Goal: Task Accomplishment & Management: Manage account settings

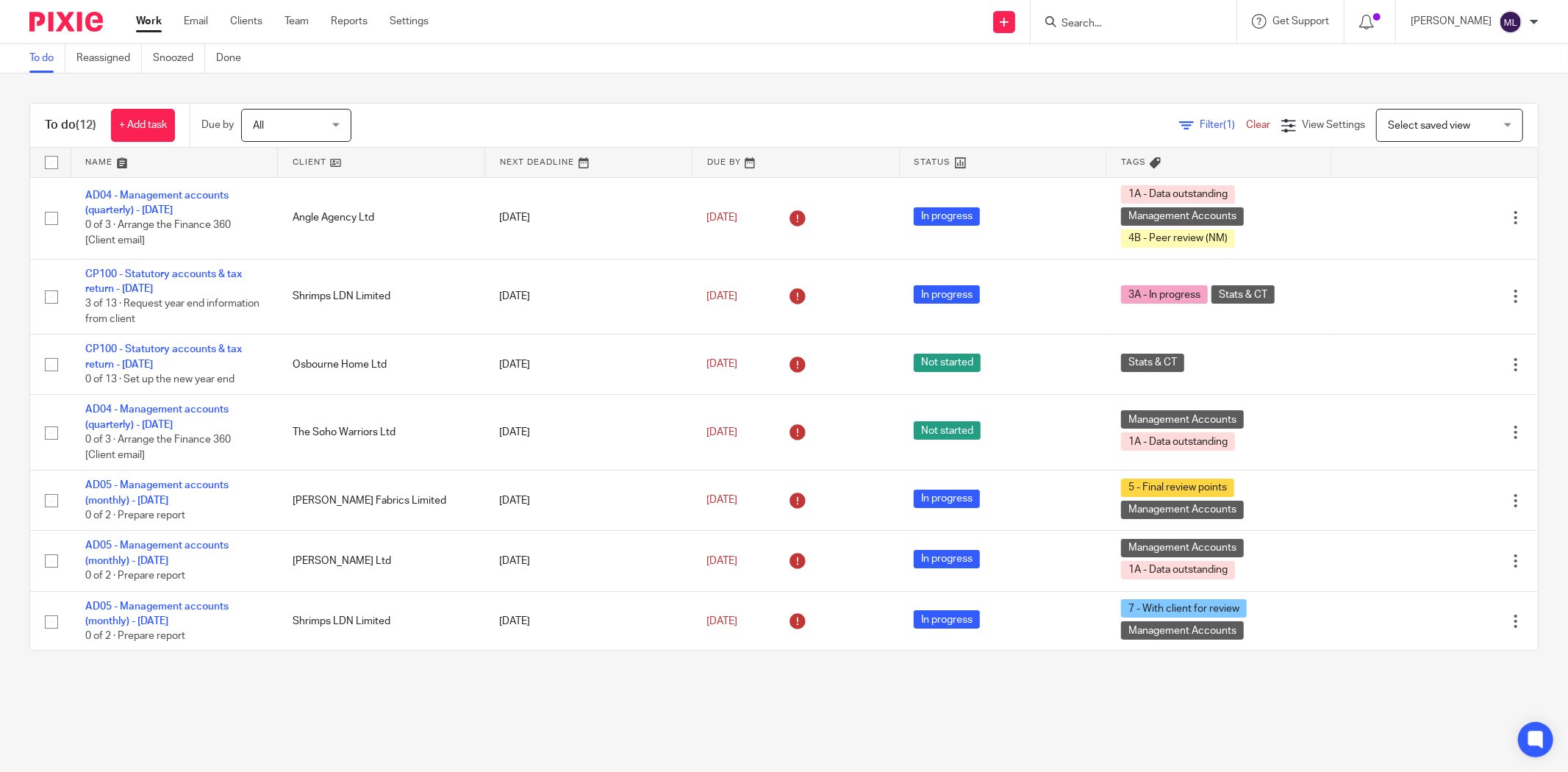
click at [252, 90] on div "To do (12) + Add task Due by All All Today Tomorrow This week Next week This mo…" at bounding box center [784, 377] width 1568 height 606
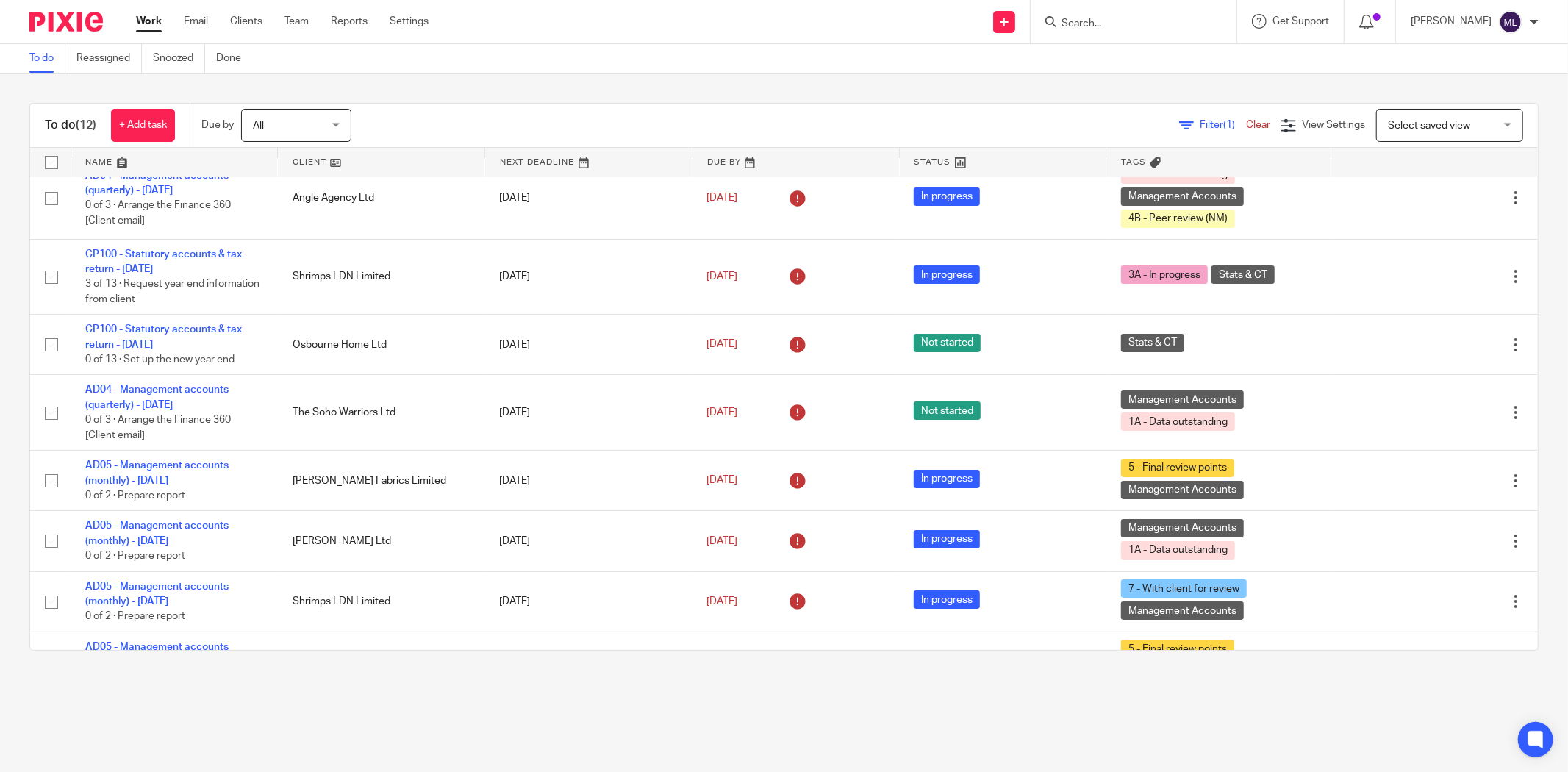
scroll to position [18, 0]
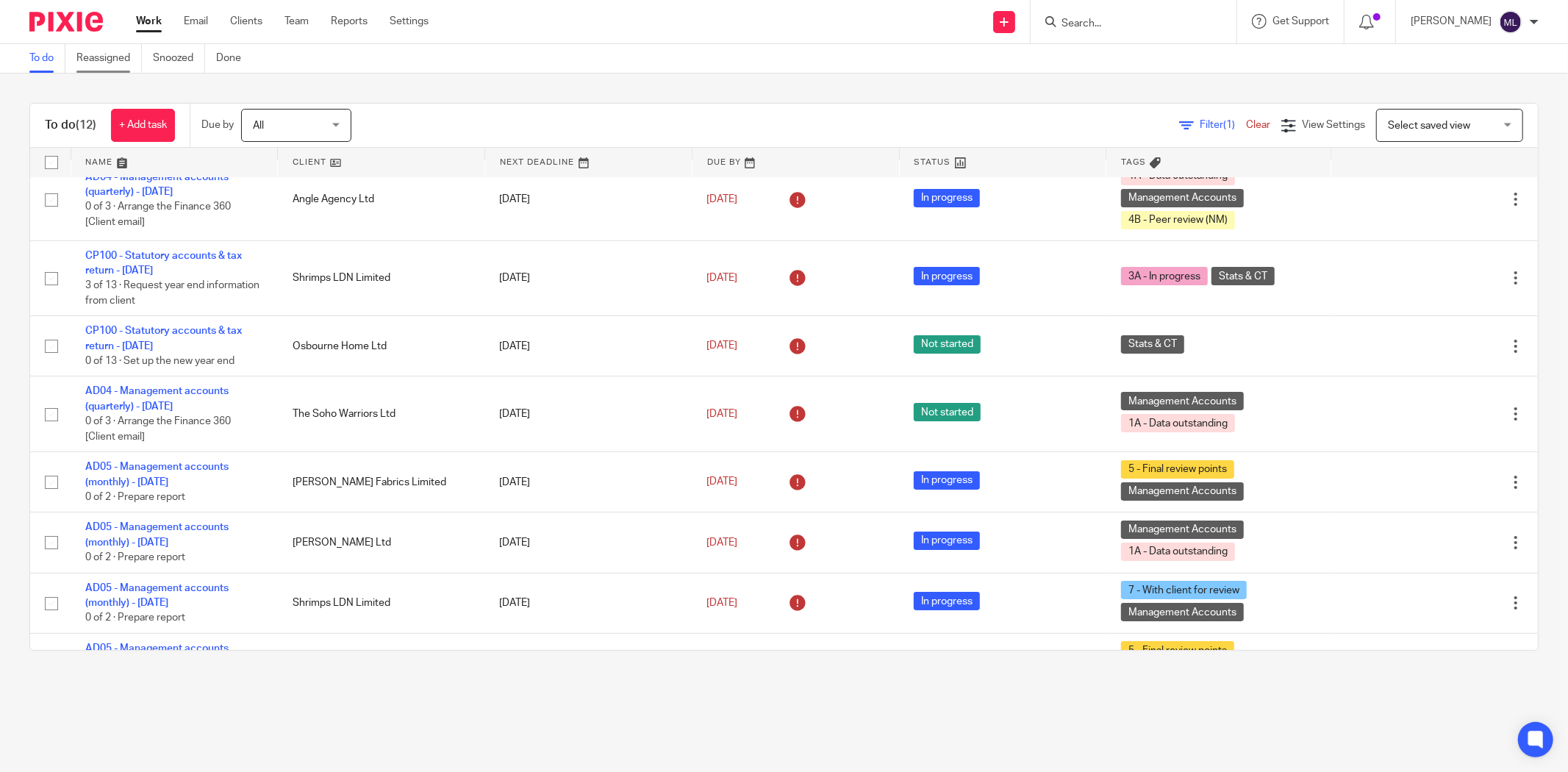
click at [135, 66] on link "Reassigned" at bounding box center [109, 59] width 65 height 28
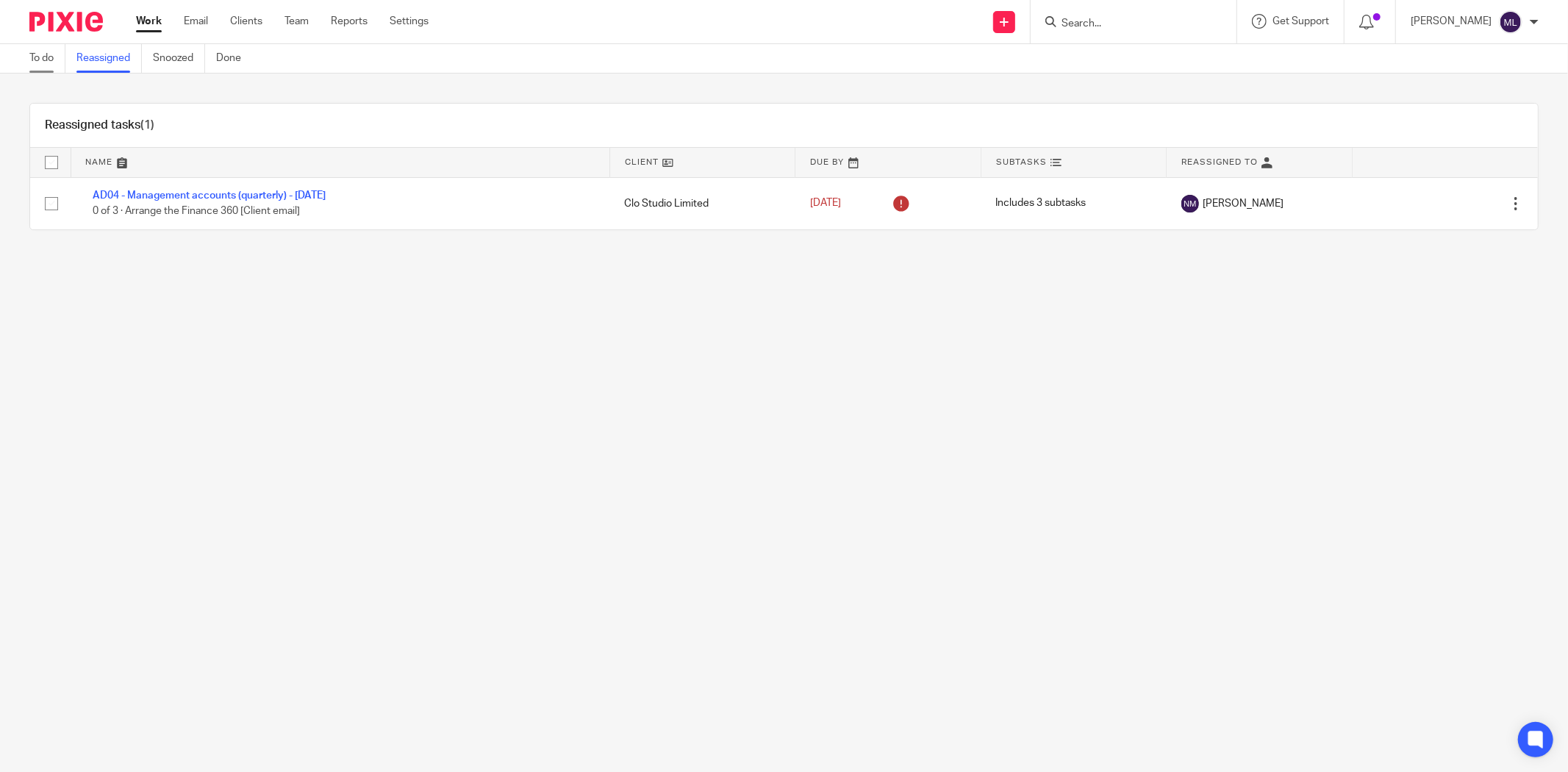
click at [34, 58] on link "To do" at bounding box center [47, 59] width 36 height 28
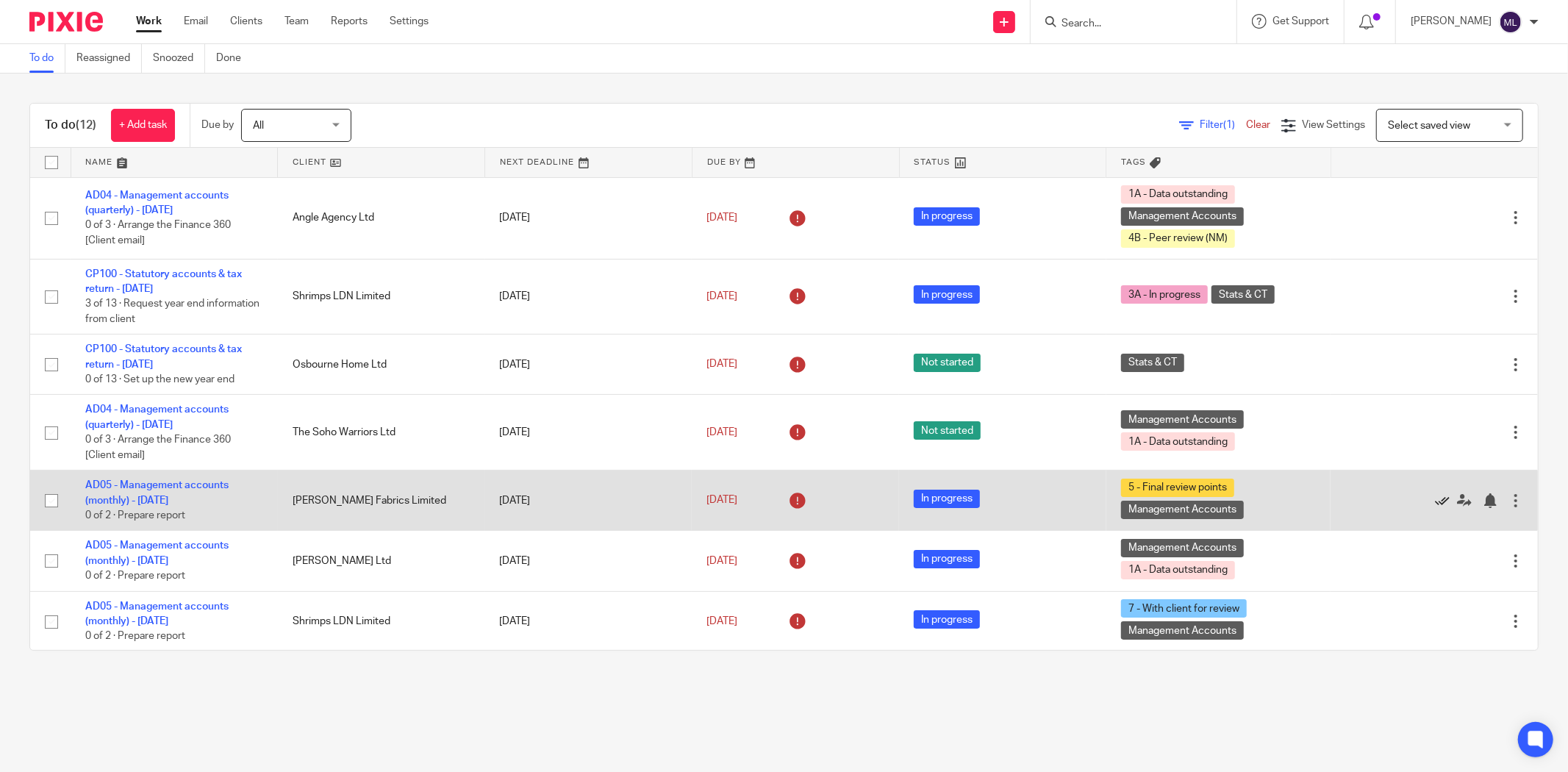
click at [1434, 503] on icon at bounding box center [1442, 501] width 15 height 15
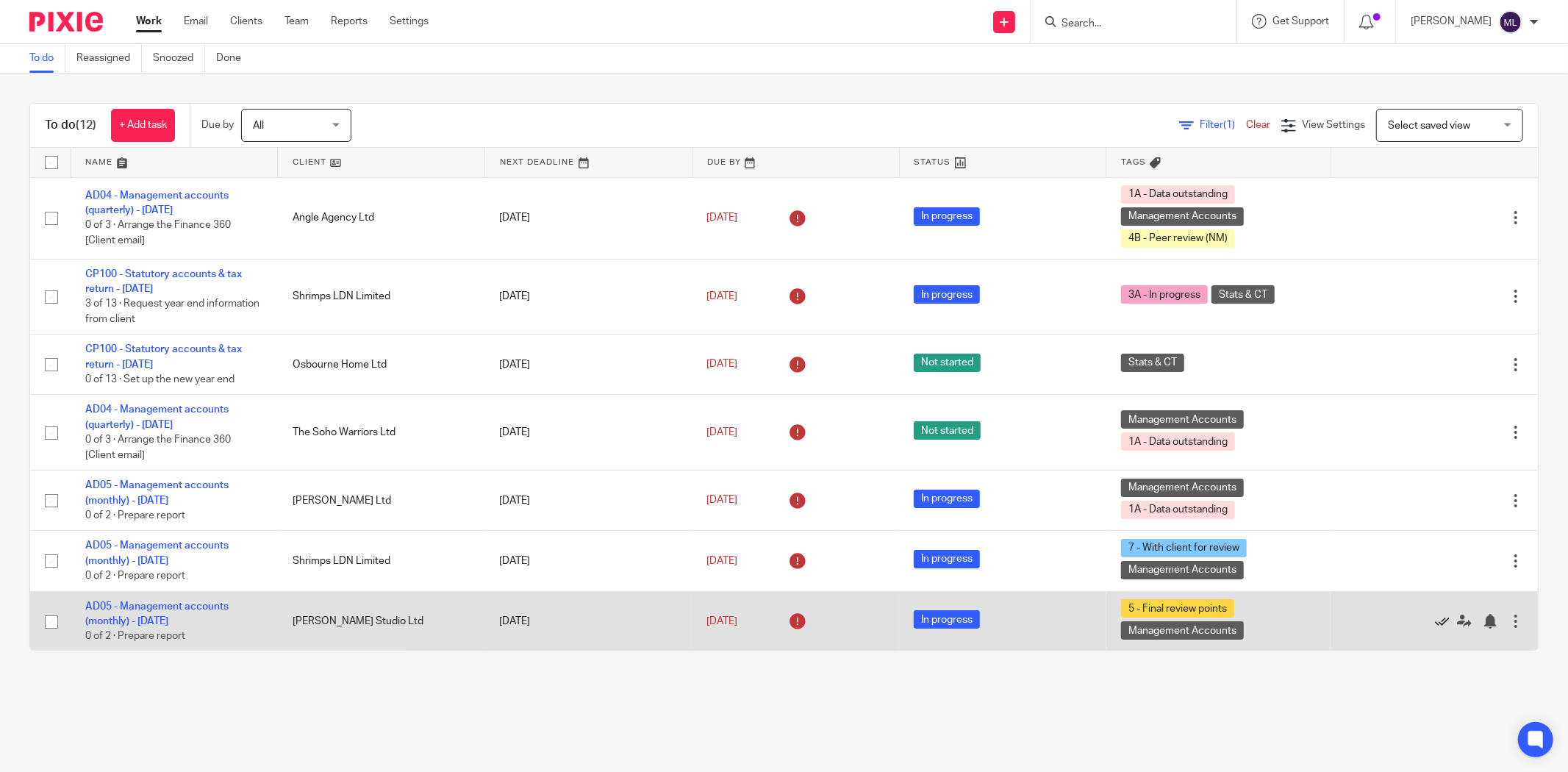
click at [1434, 622] on icon at bounding box center [1442, 621] width 15 height 15
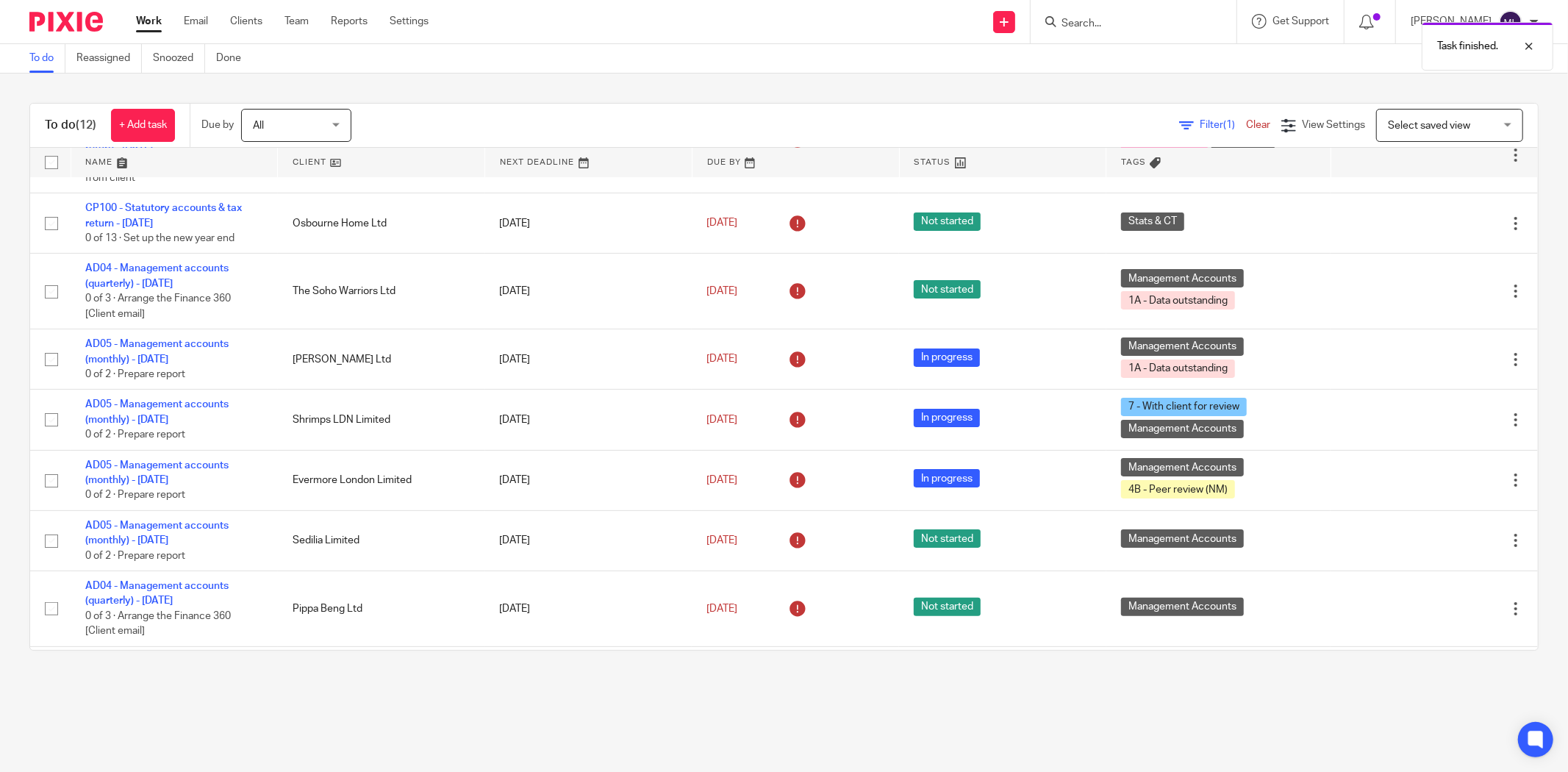
scroll to position [163, 0]
